Goal: Task Accomplishment & Management: Manage account settings

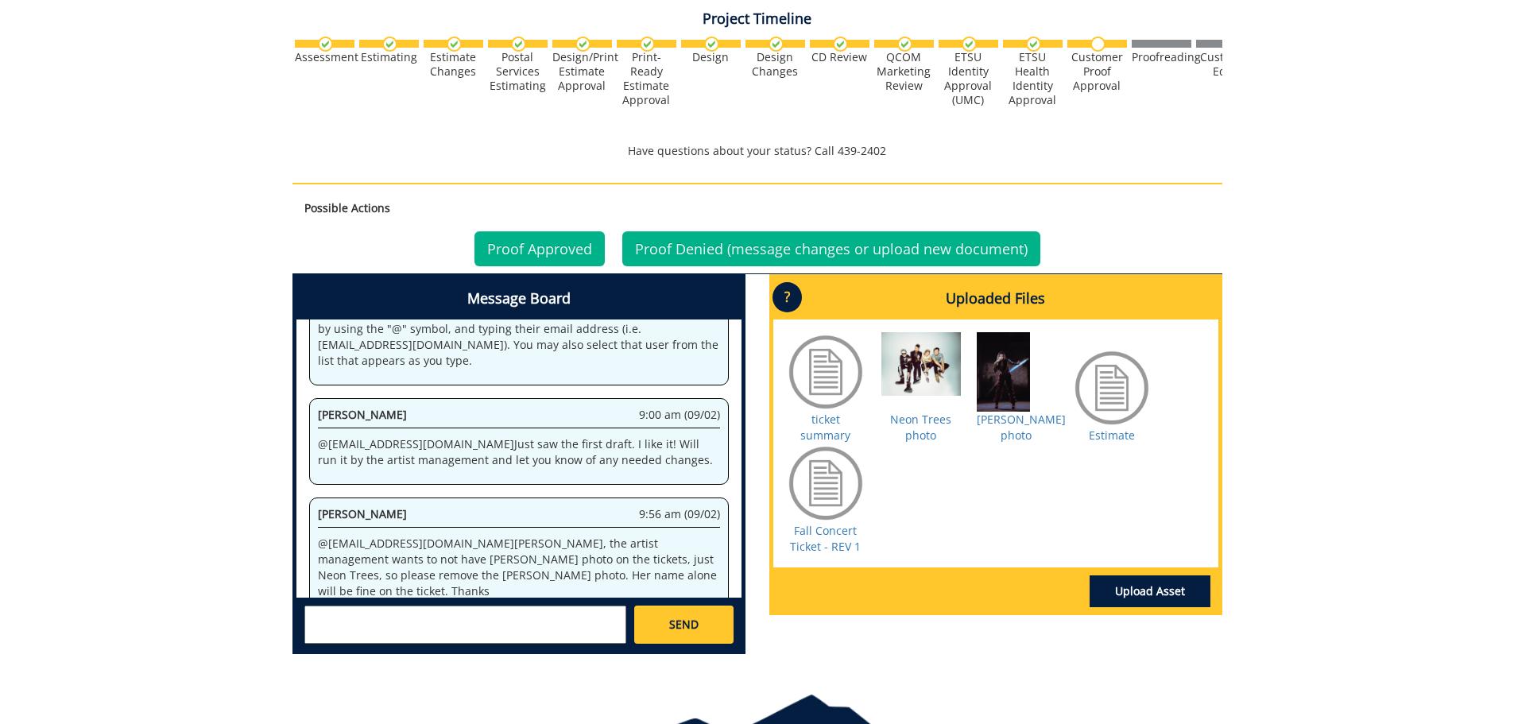
scroll to position [96, 0]
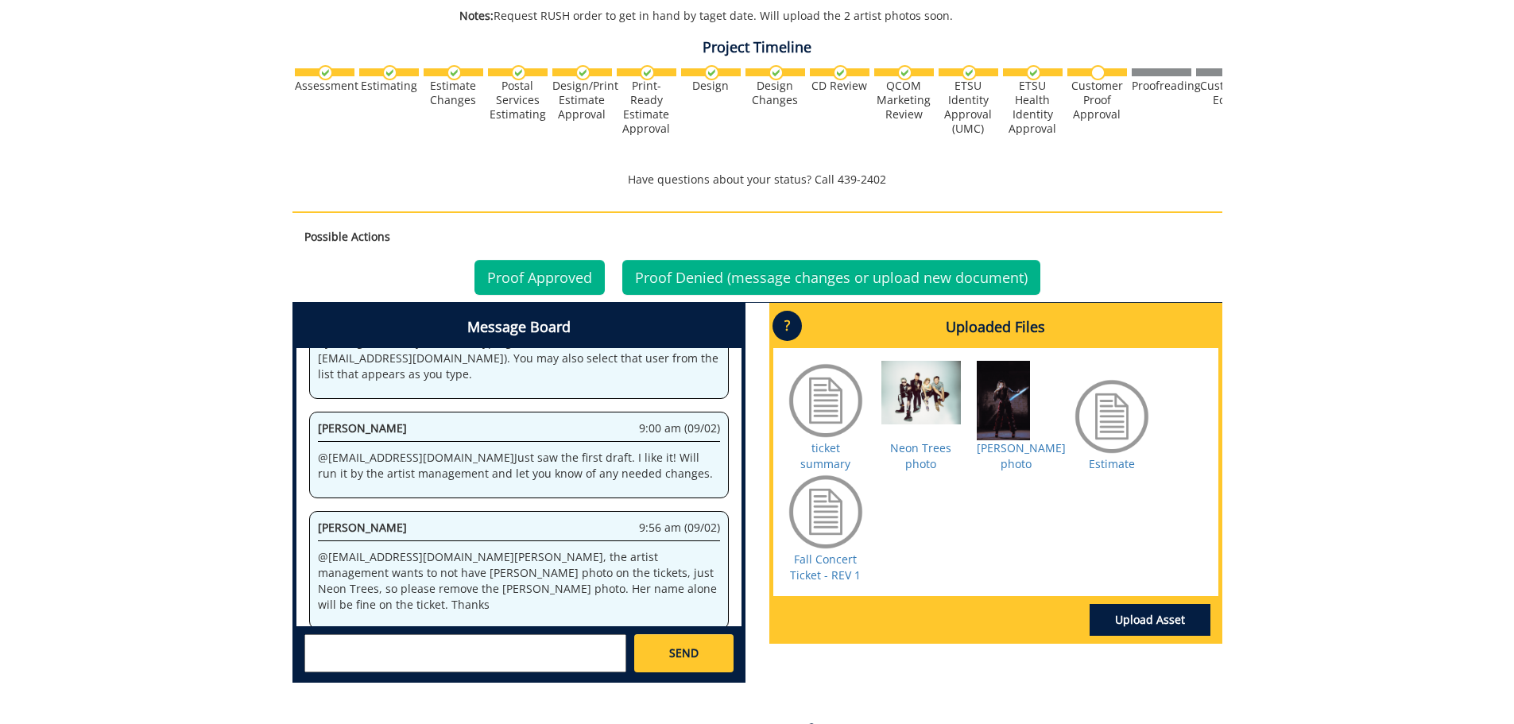
scroll to position [565, 0]
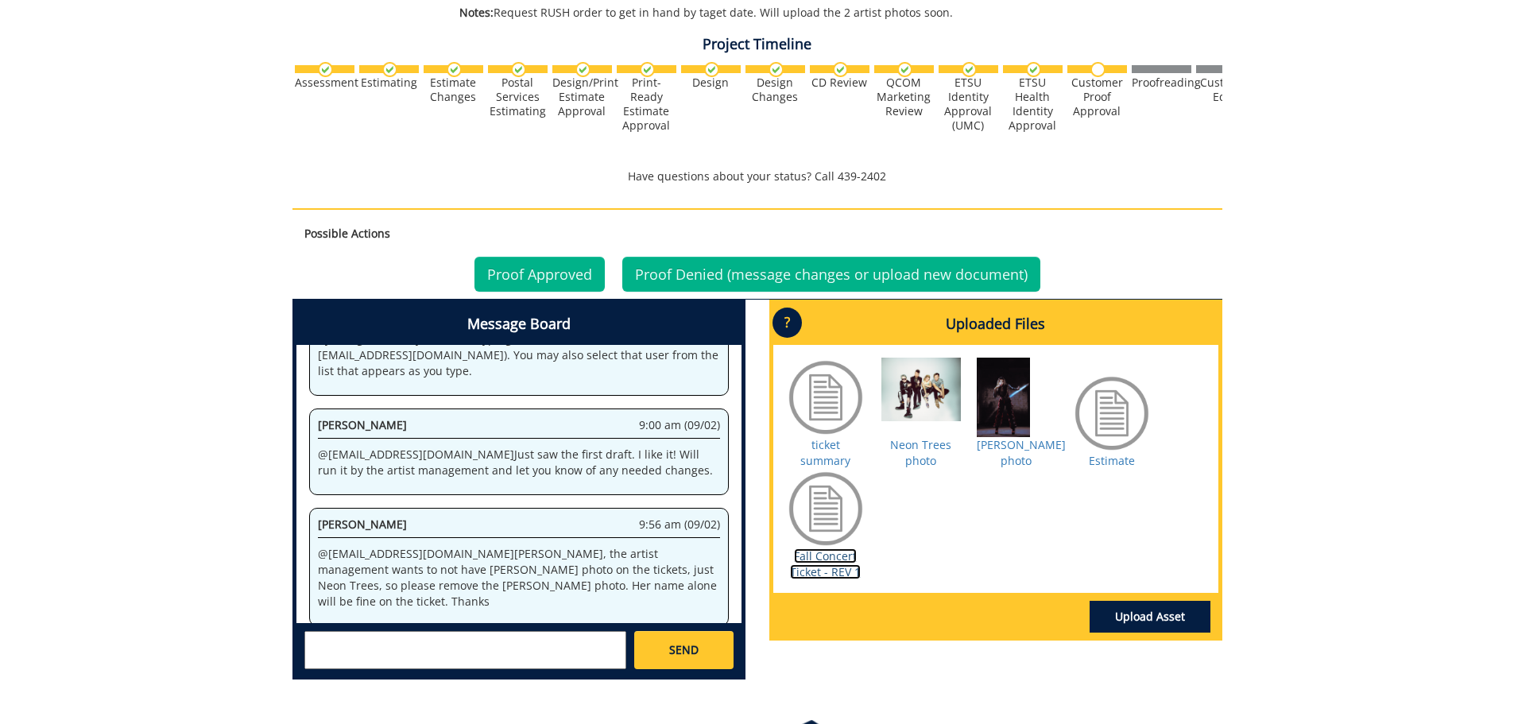
click at [829, 553] on link "Fall Concert Ticket - REV 1" at bounding box center [825, 563] width 71 height 31
click at [533, 272] on link "Proof Approved" at bounding box center [539, 274] width 130 height 35
